Goal: Transaction & Acquisition: Purchase product/service

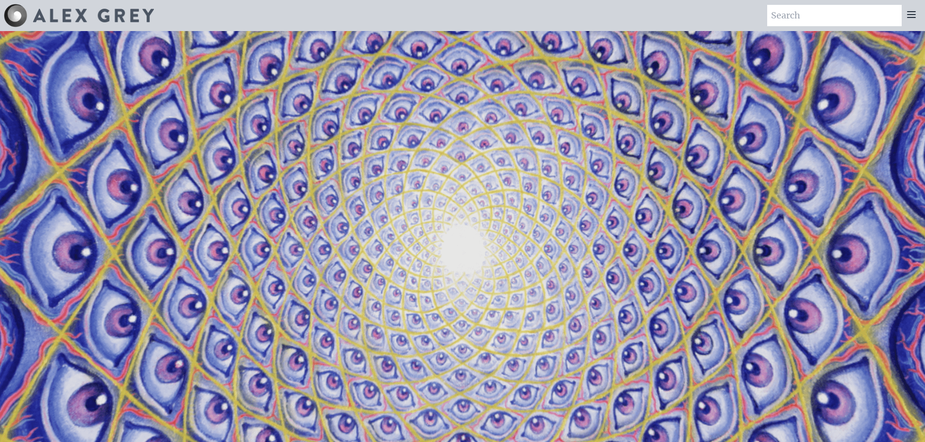
click at [70, 18] on img at bounding box center [93, 16] width 121 height 14
click at [910, 18] on icon at bounding box center [912, 15] width 12 height 12
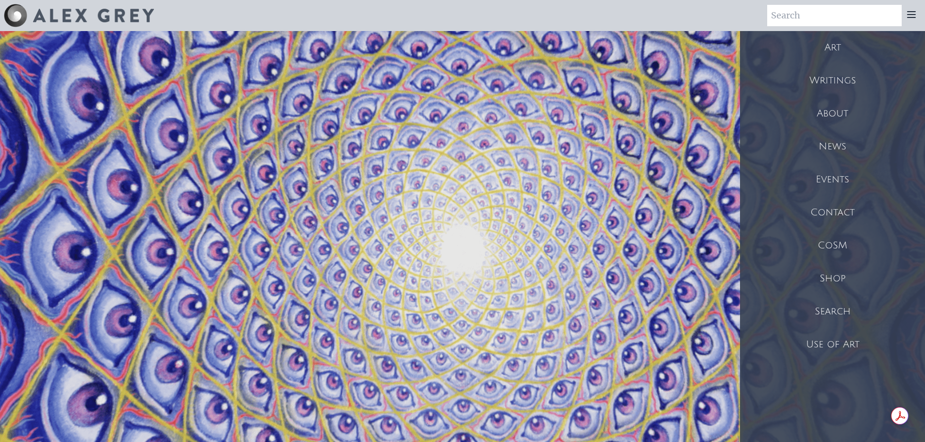
click at [830, 278] on div "Shop" at bounding box center [832, 278] width 185 height 33
